Goal: Task Accomplishment & Management: Manage account settings

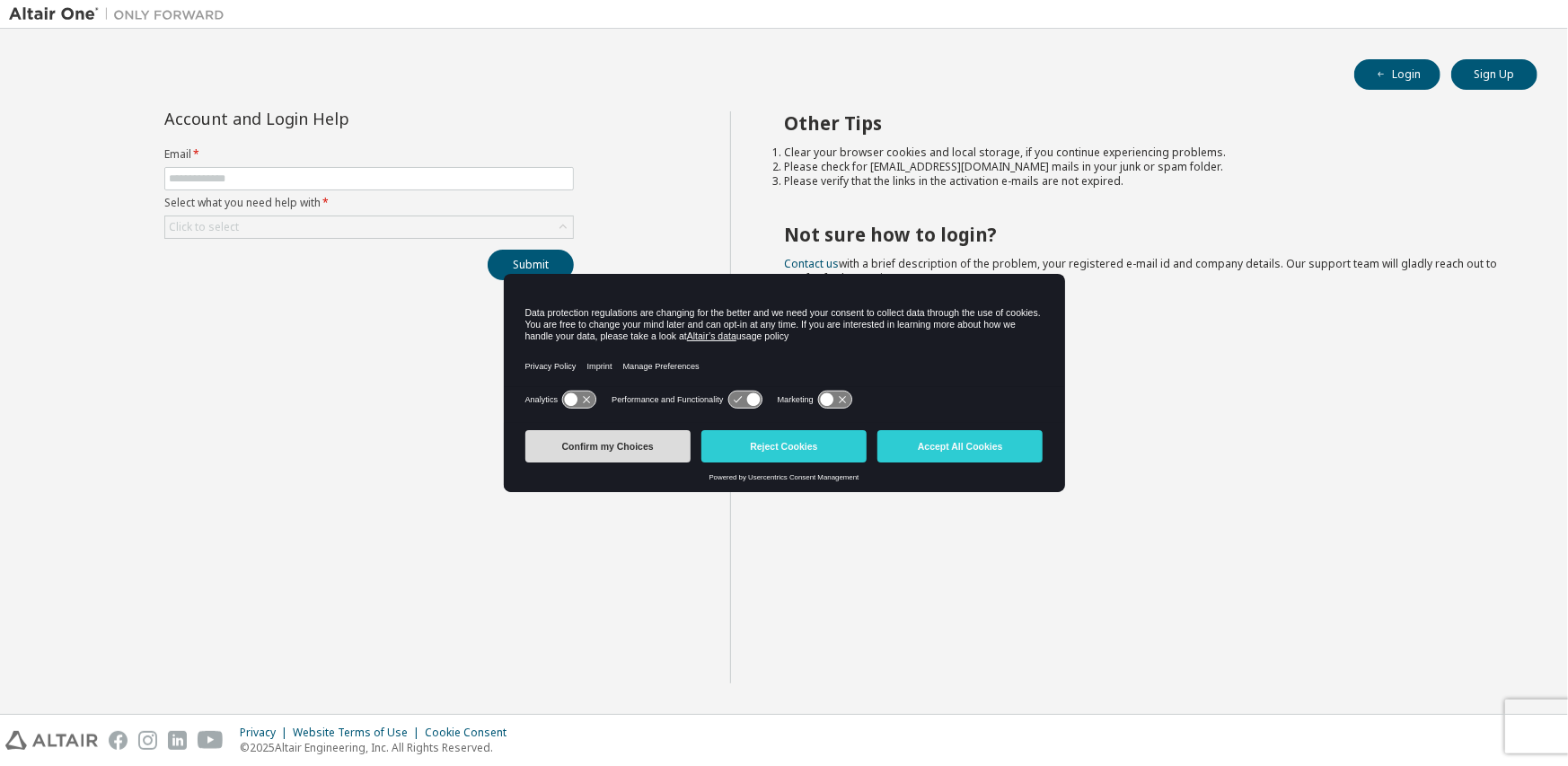
click at [643, 437] on button "Confirm my Choices" at bounding box center [608, 446] width 166 height 33
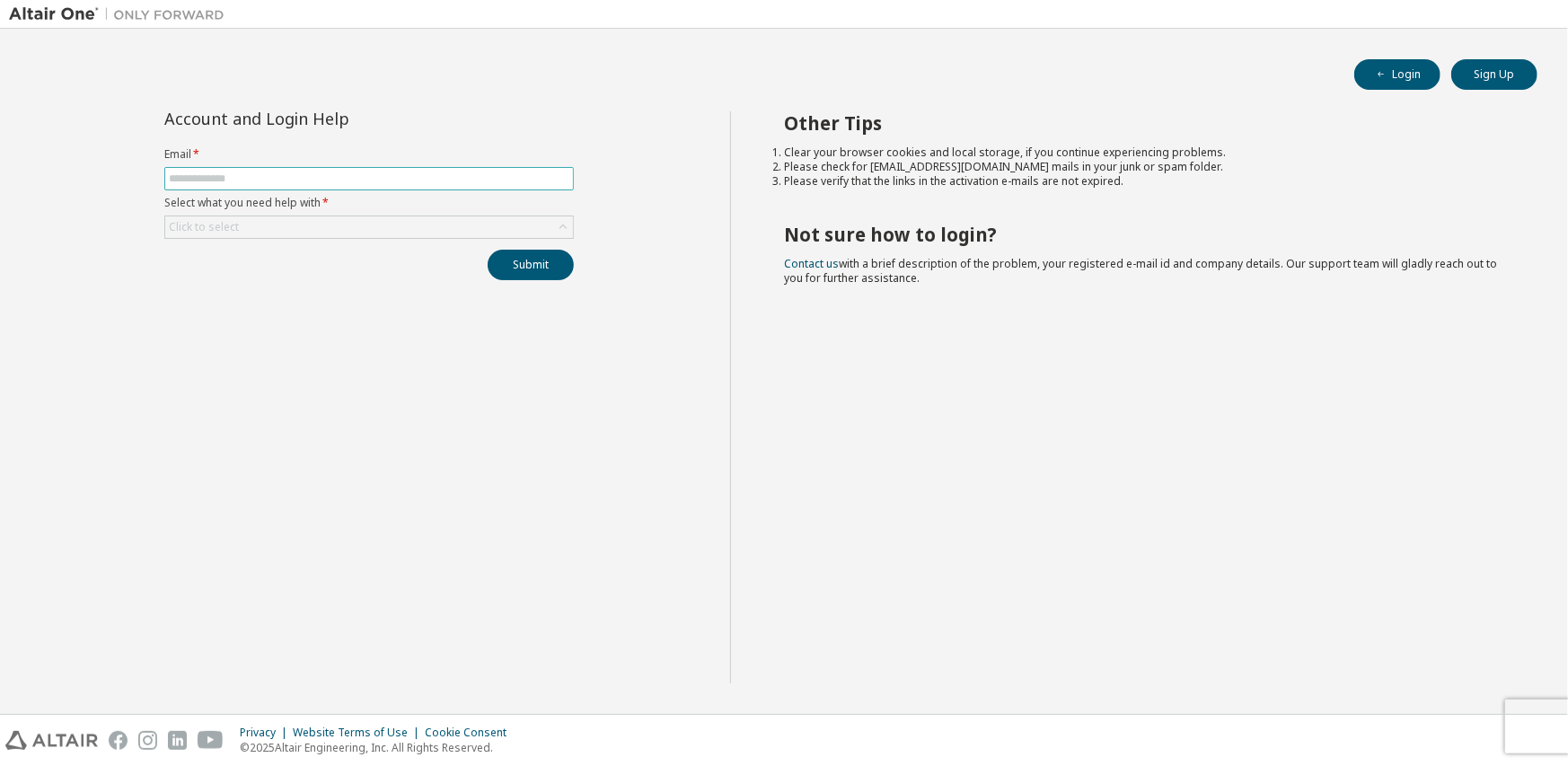
click at [241, 182] on input "text" at bounding box center [369, 178] width 400 height 15
type input "**********"
click at [251, 225] on div "Click to select" at bounding box center [369, 227] width 407 height 22
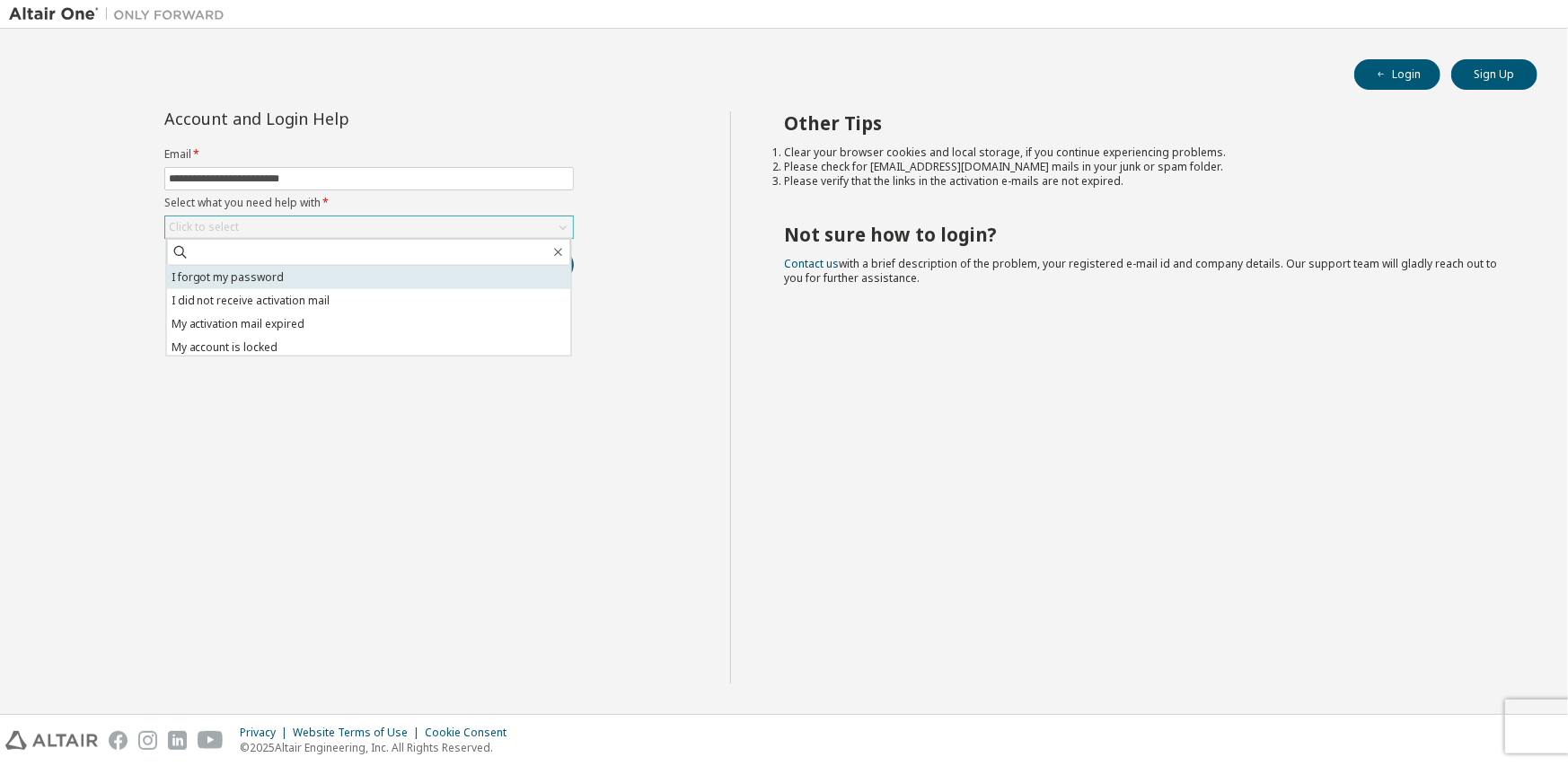
click at [300, 277] on li "I forgot my password" at bounding box center [369, 278] width 404 height 24
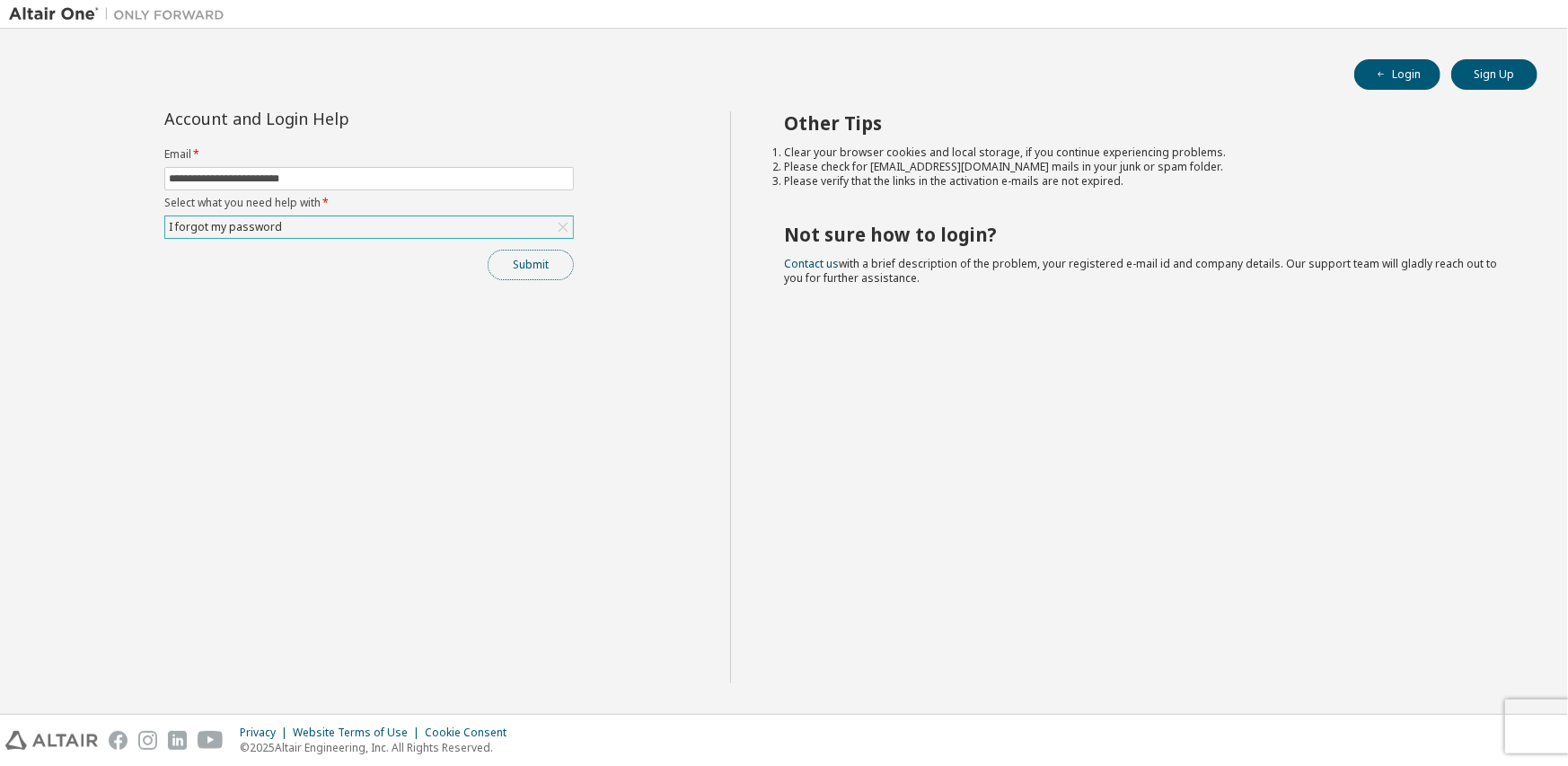
click at [537, 265] on button "Submit" at bounding box center [530, 264] width 86 height 31
click at [491, 256] on button "Submit" at bounding box center [530, 264] width 86 height 31
